Goal: Navigation & Orientation: Find specific page/section

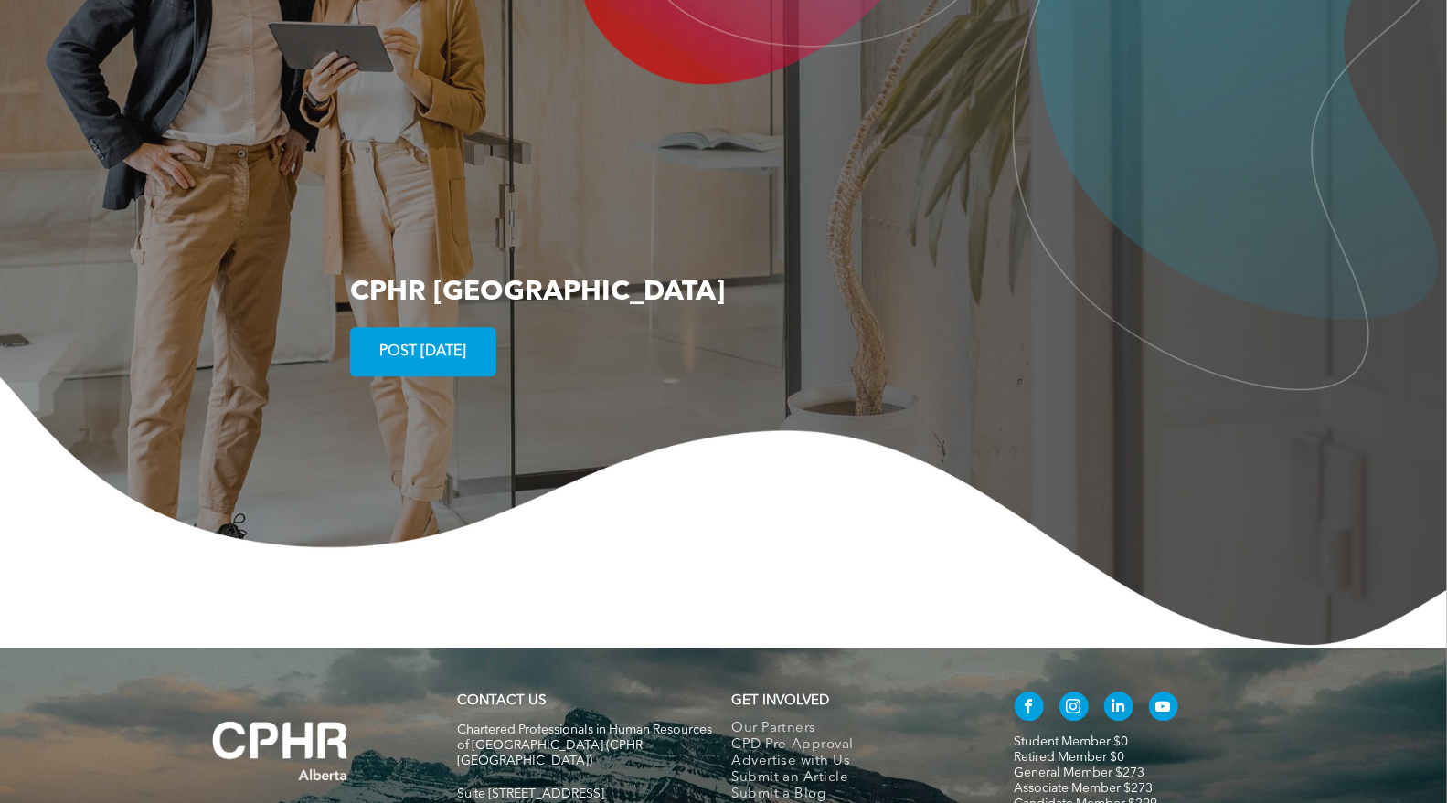
scroll to position [3286, 0]
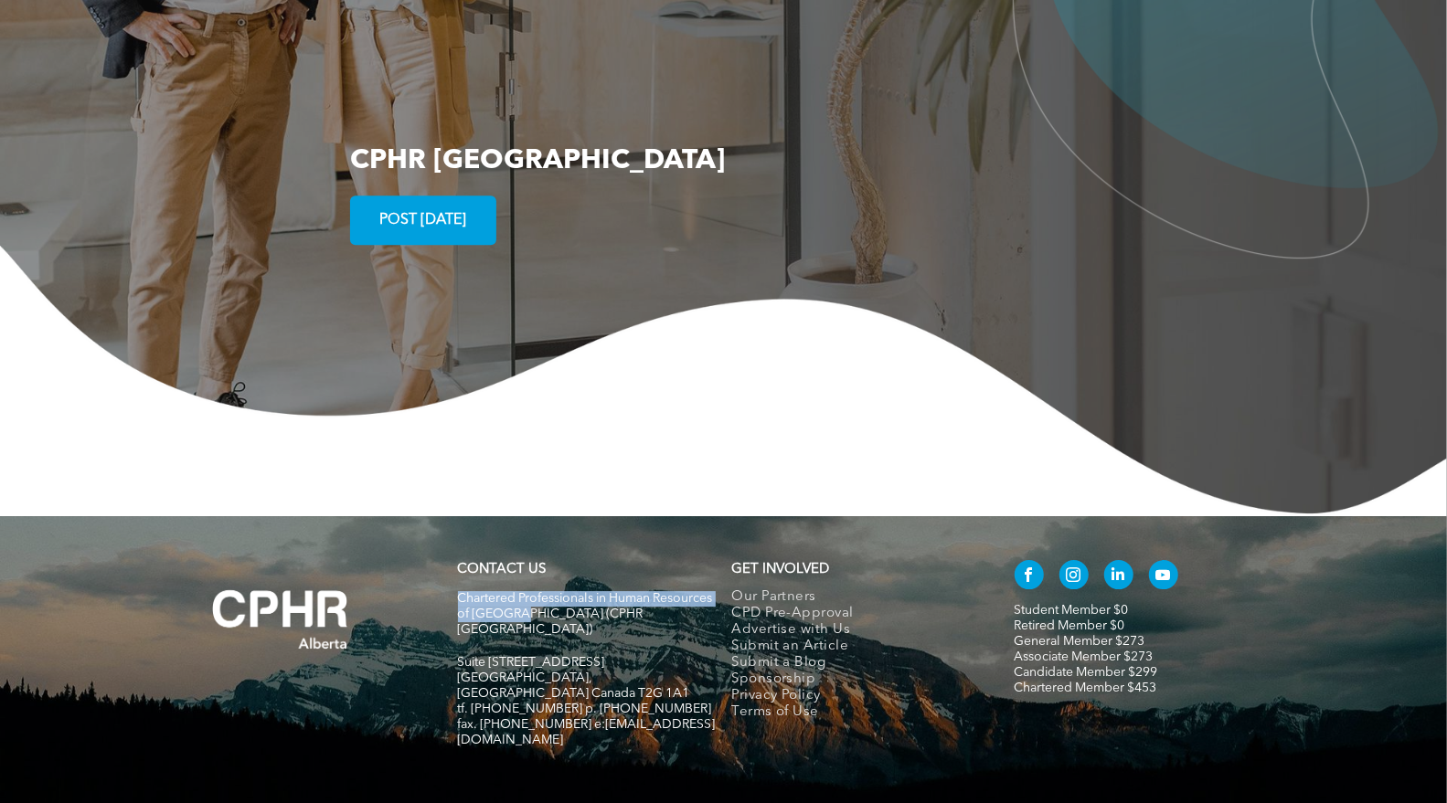
drag, startPoint x: 577, startPoint y: 548, endPoint x: 455, endPoint y: 535, distance: 122.3
click at [455, 553] on div "CONTACT US Chartered Professionals in Human Resources of Alberta (CPHR Alberta)…" at bounding box center [587, 663] width 274 height 221
copy span "Chartered Professionals in Human Resources of Alberta"
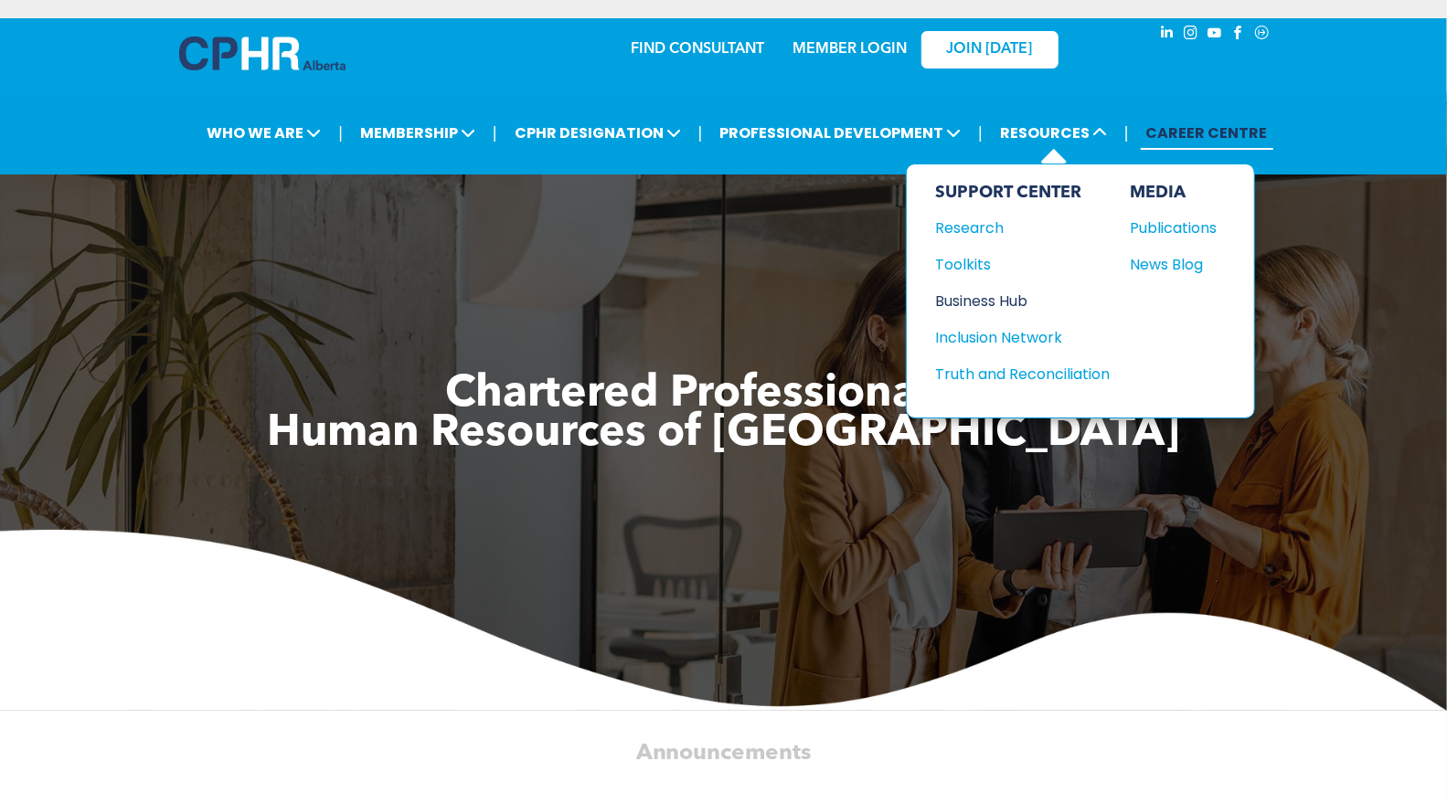
click at [982, 295] on div "Business Hub" at bounding box center [1014, 301] width 157 height 23
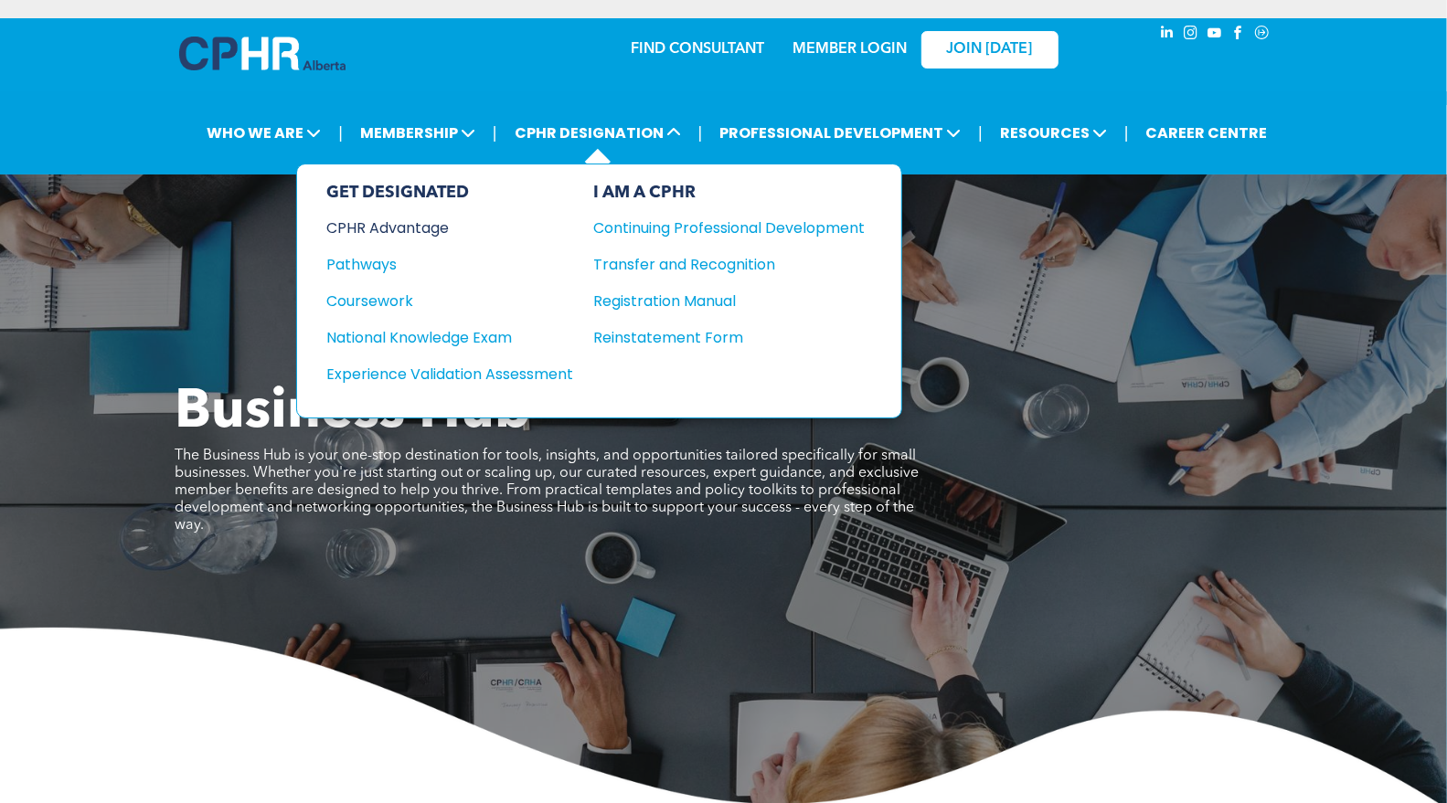
click at [405, 222] on div "CPHR Advantage" at bounding box center [437, 228] width 222 height 23
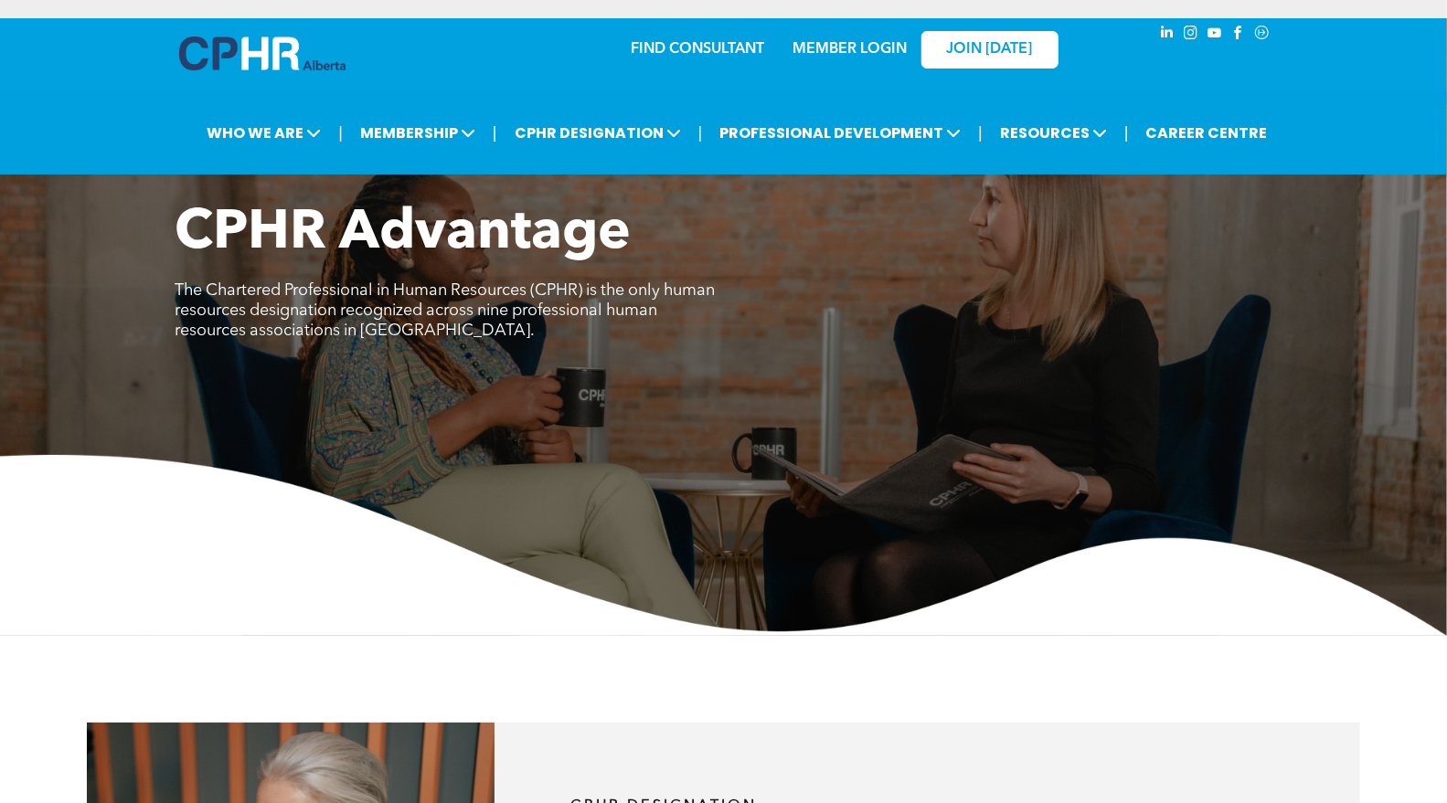
click at [225, 45] on img at bounding box center [262, 54] width 166 height 34
